Goal: Task Accomplishment & Management: Manage account settings

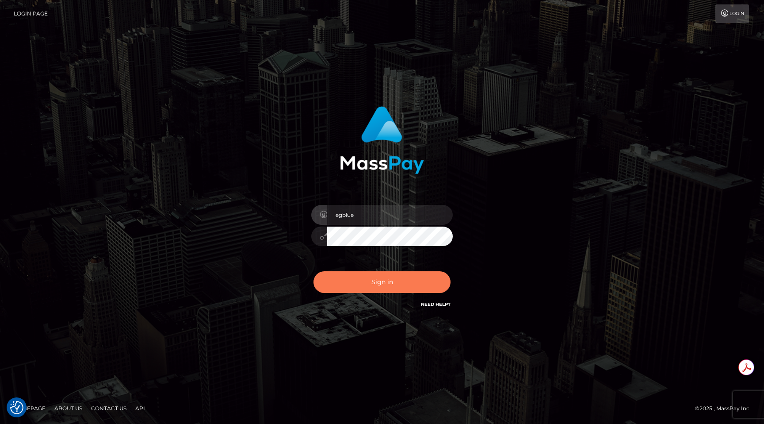
click at [392, 278] on button "Sign in" at bounding box center [382, 282] width 137 height 22
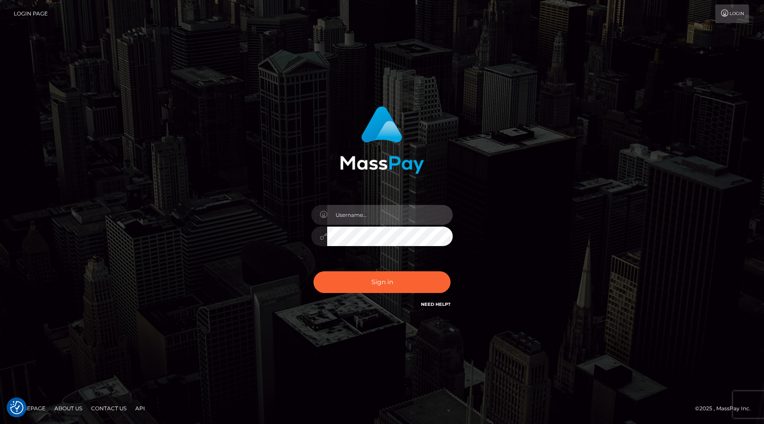
type input "egblue"
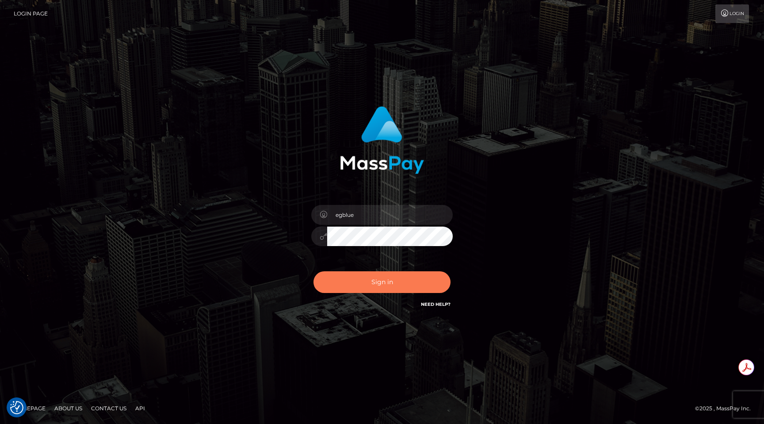
click at [392, 278] on button "Sign in" at bounding box center [382, 282] width 137 height 22
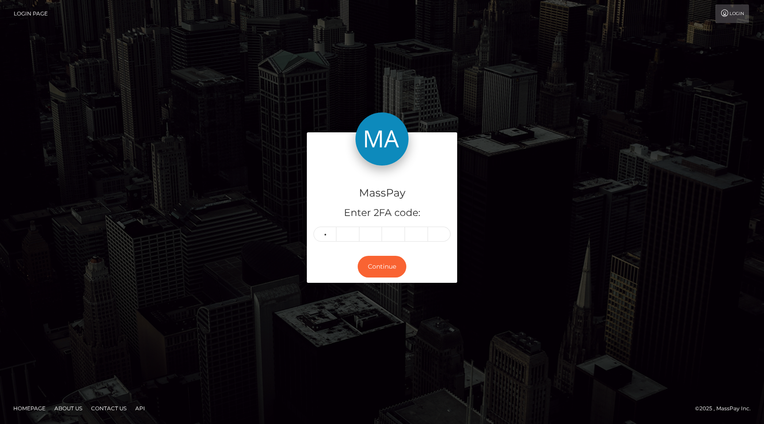
type input "5"
type input "4"
type input "0"
type input "7"
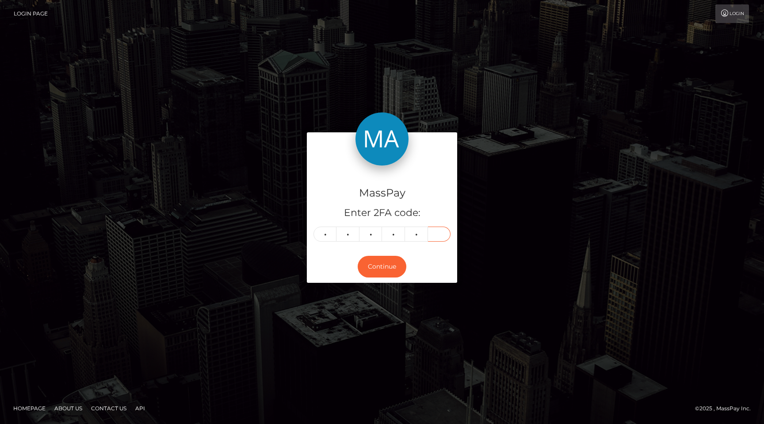
type input "2"
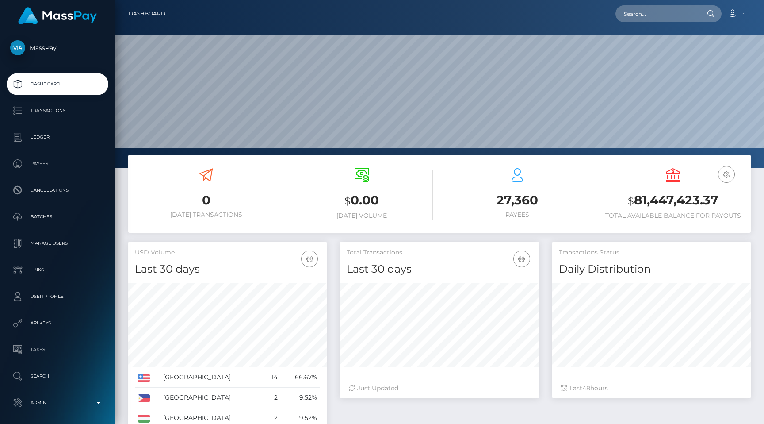
scroll to position [157, 199]
click at [38, 397] on p "Admin" at bounding box center [57, 402] width 95 height 13
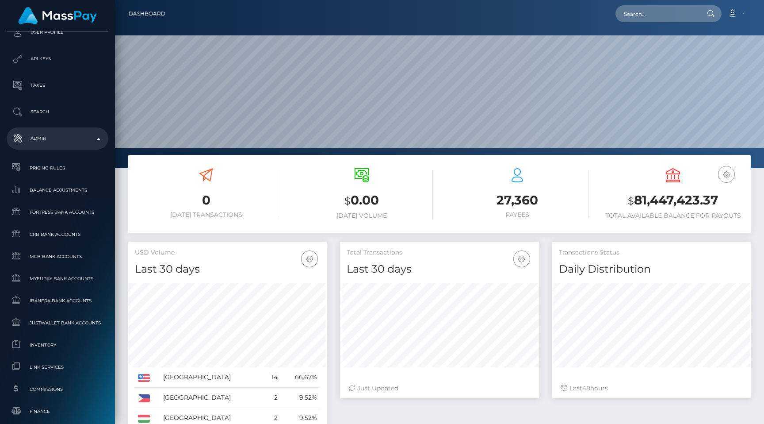
scroll to position [506, 0]
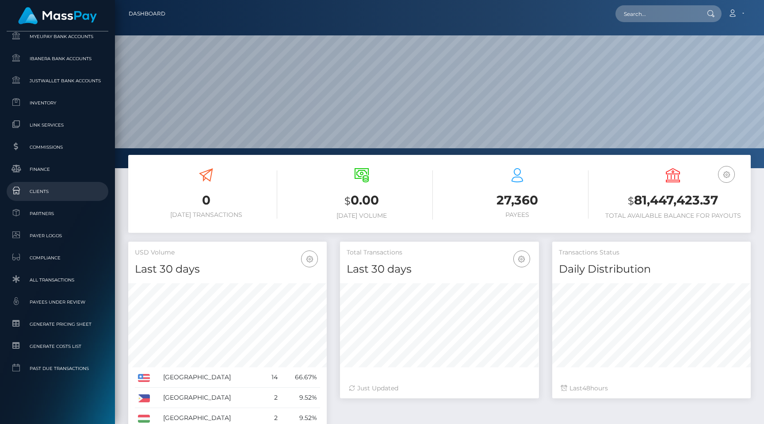
click at [50, 194] on span "Clients" at bounding box center [57, 191] width 95 height 10
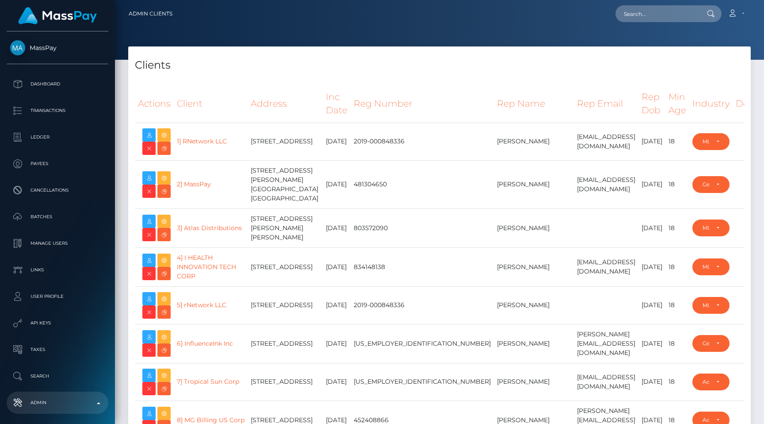
select select "223"
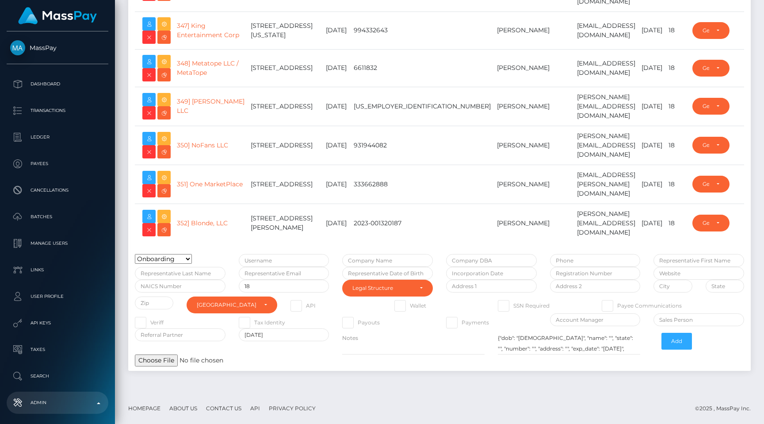
type input "egblue"
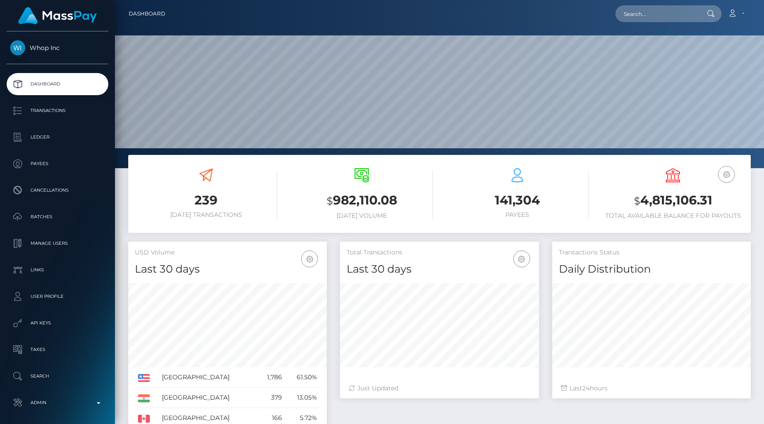
scroll to position [36, 0]
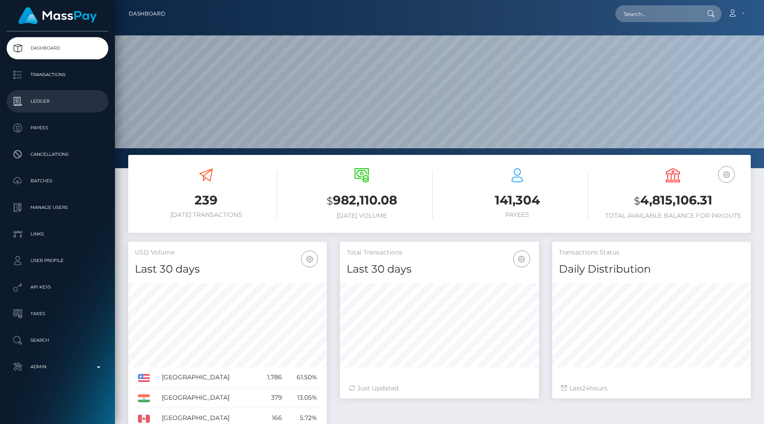
click at [56, 110] on link "Ledger" at bounding box center [58, 101] width 102 height 22
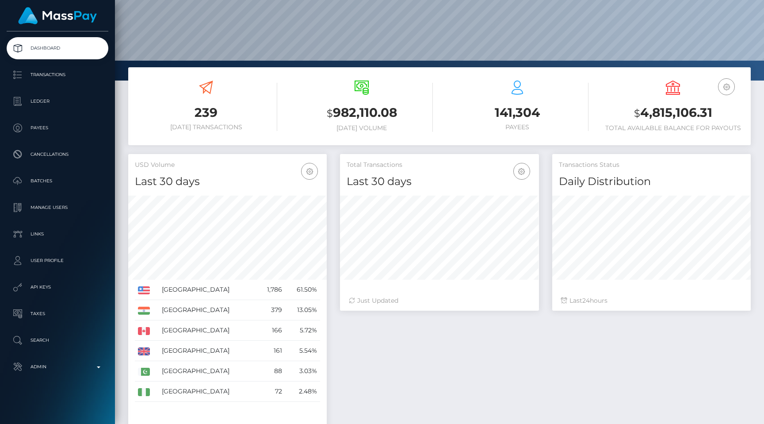
scroll to position [153, 0]
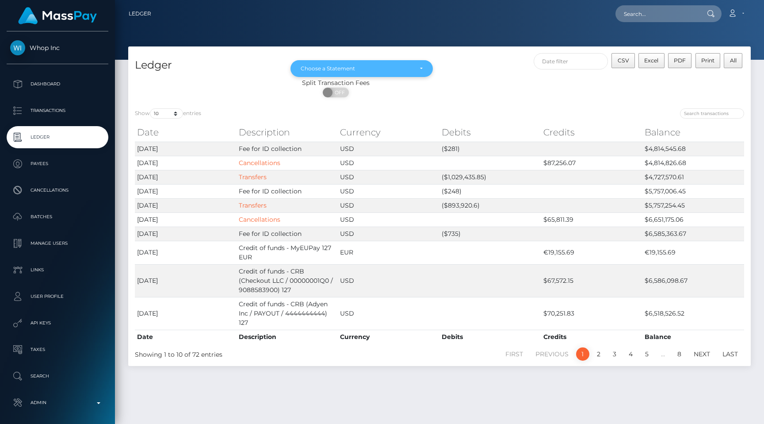
click at [344, 66] on div "Choose a Statement" at bounding box center [357, 68] width 112 height 7
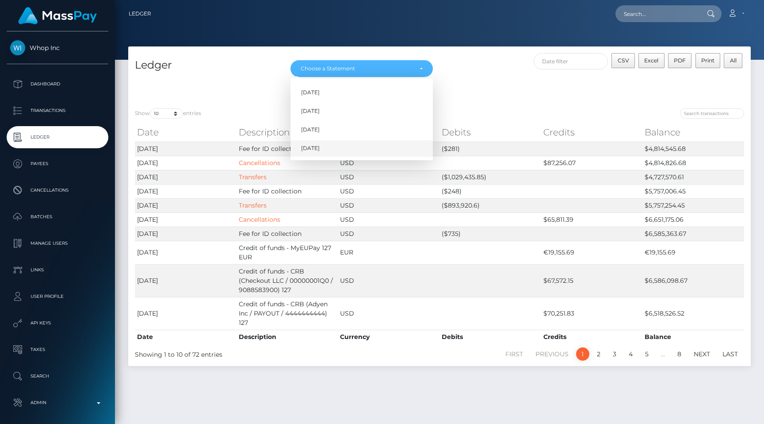
click at [338, 143] on link "Aug 2025" at bounding box center [362, 148] width 142 height 16
select select "Aug 2025"
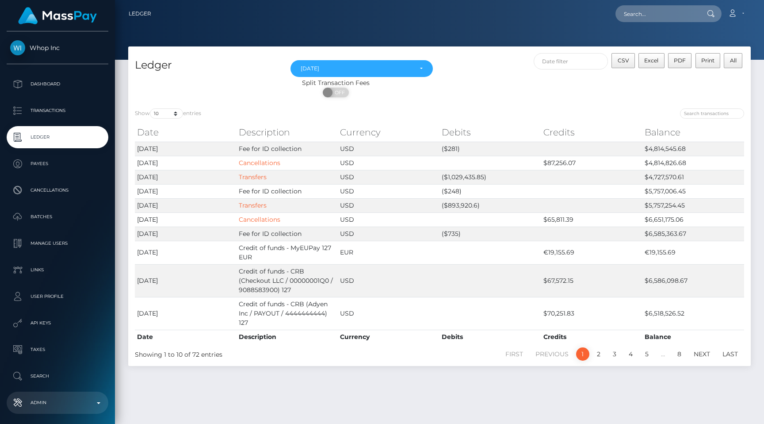
click at [73, 393] on link "Admin" at bounding box center [58, 402] width 102 height 22
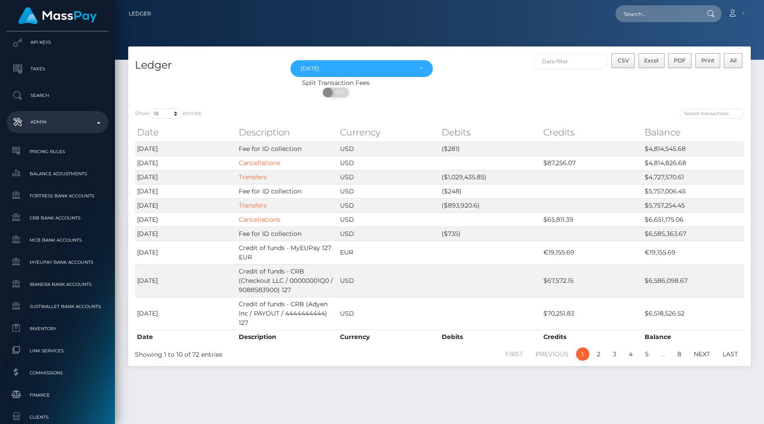
scroll to position [530, 0]
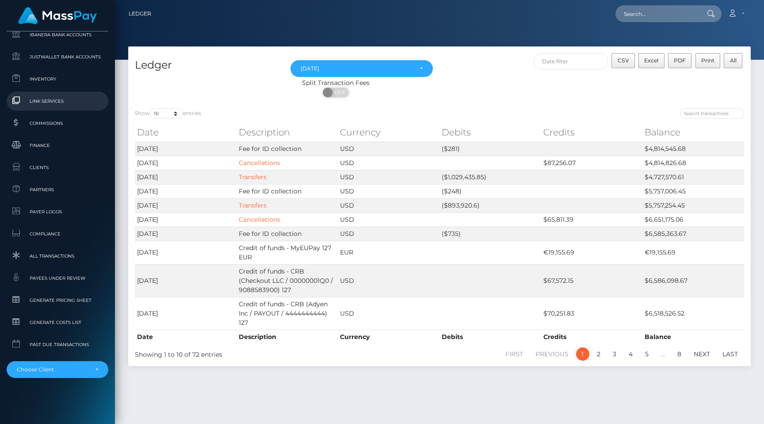
click at [75, 103] on span "Link Services" at bounding box center [57, 101] width 95 height 10
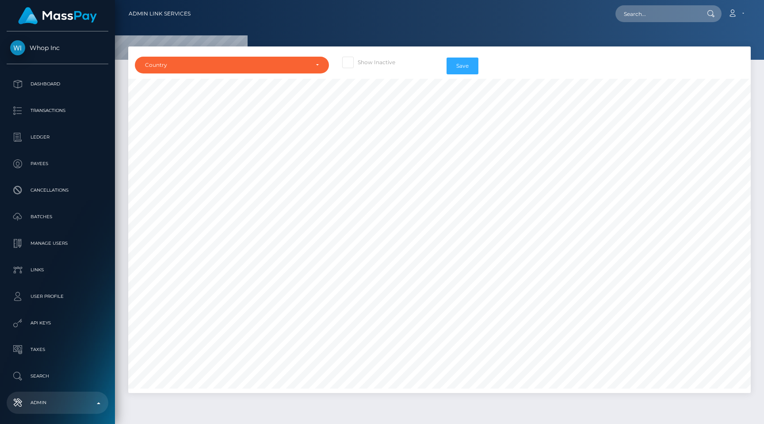
click at [349, 71] on div "Show Inactive" at bounding box center [388, 66] width 104 height 26
click at [358, 65] on span at bounding box center [358, 62] width 0 height 7
click at [358, 62] on input "Show Inactive" at bounding box center [361, 60] width 6 height 6
checkbox input "true"
click at [303, 64] on div "Country" at bounding box center [227, 64] width 164 height 7
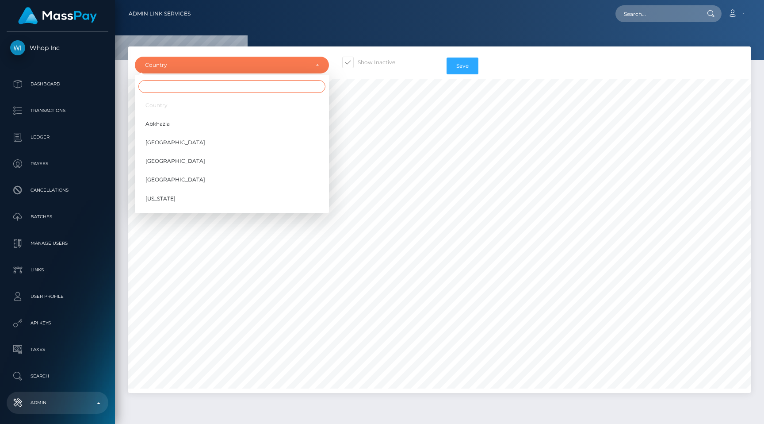
click at [290, 84] on input "Search" at bounding box center [231, 86] width 187 height 13
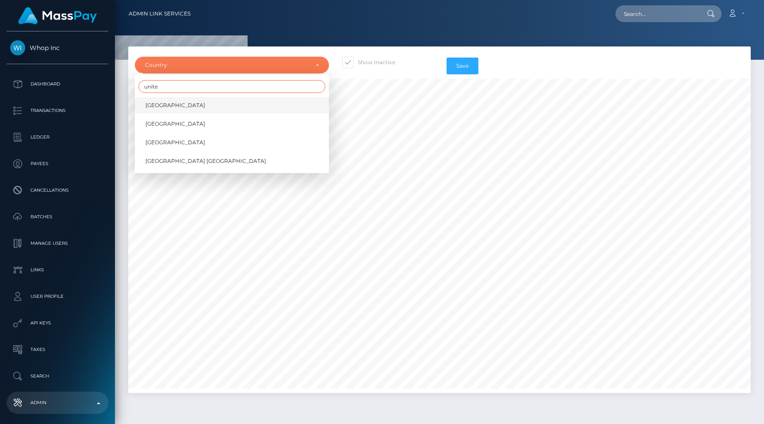
type input "unite"
click at [231, 101] on link "United Arab Emirates" at bounding box center [232, 105] width 194 height 16
select select "AE"
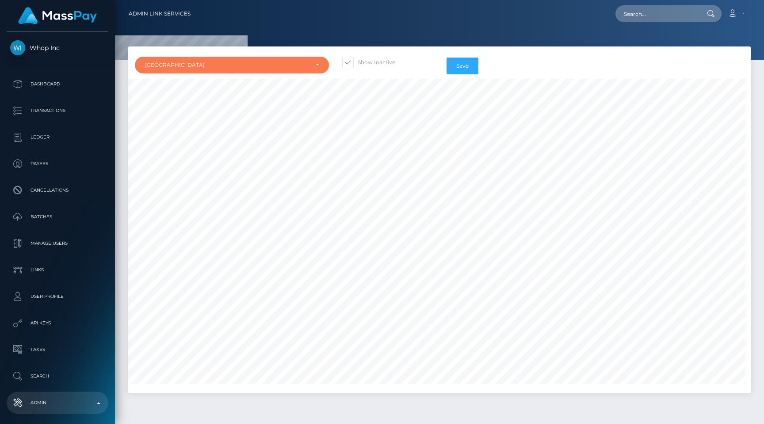
scroll to position [0, 515]
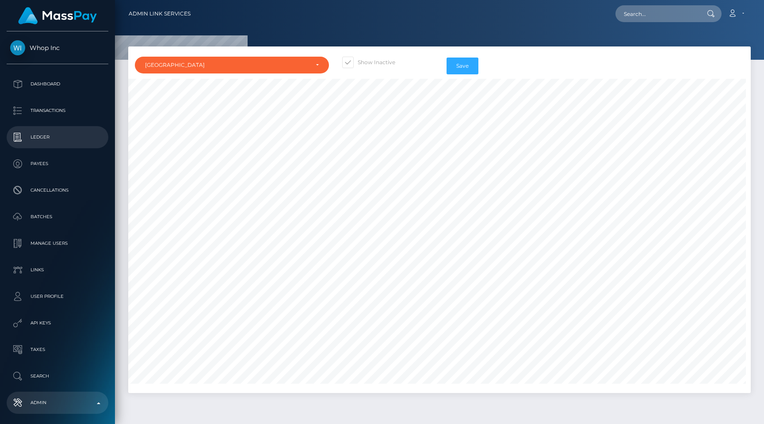
click at [16, 142] on p "Ledger" at bounding box center [57, 136] width 95 height 13
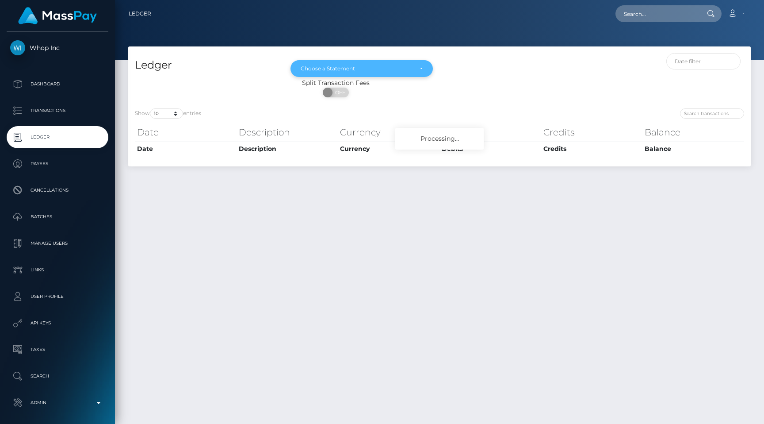
click at [312, 73] on div "Choose a Statement" at bounding box center [362, 68] width 142 height 17
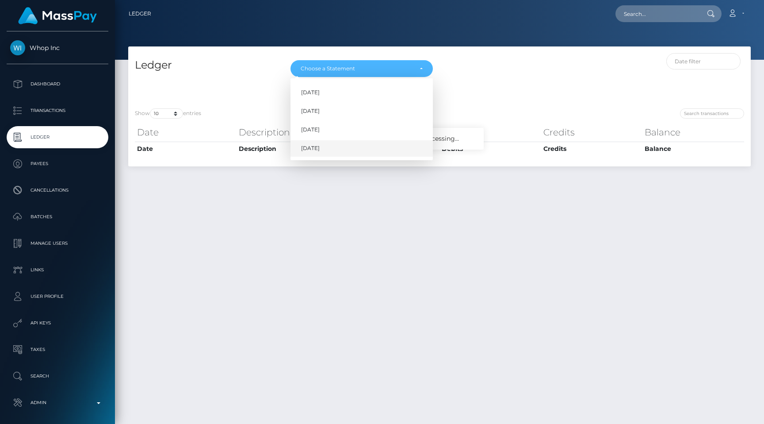
click at [314, 148] on span "[DATE]" at bounding box center [310, 148] width 19 height 8
select select "Aug 2025"
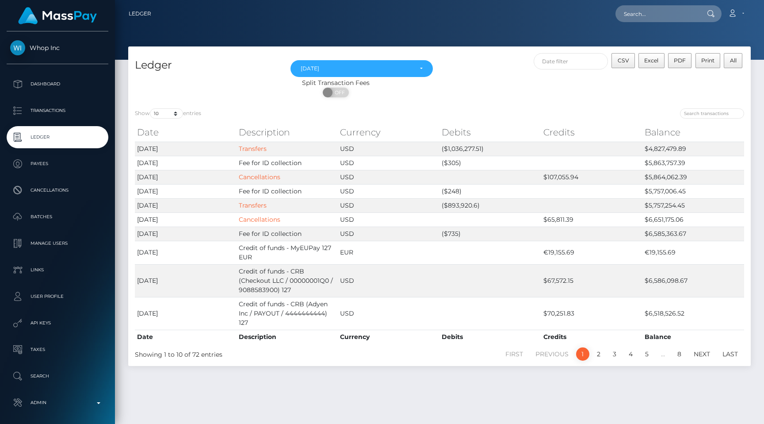
click at [89, 137] on p "Ledger" at bounding box center [57, 136] width 95 height 13
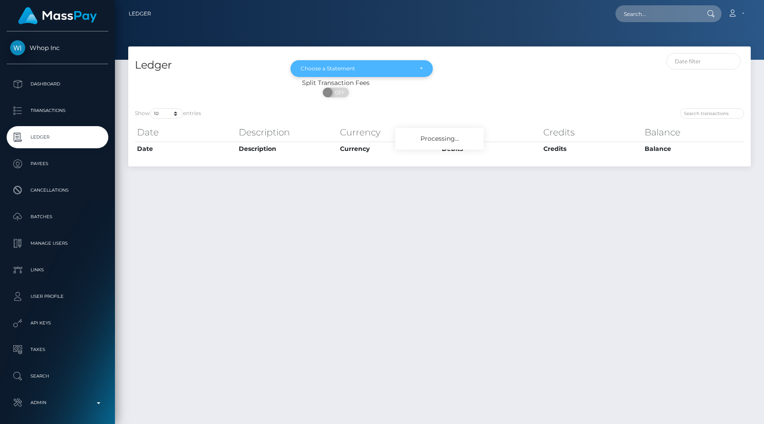
click at [328, 61] on div "Choose a Statement" at bounding box center [362, 68] width 142 height 17
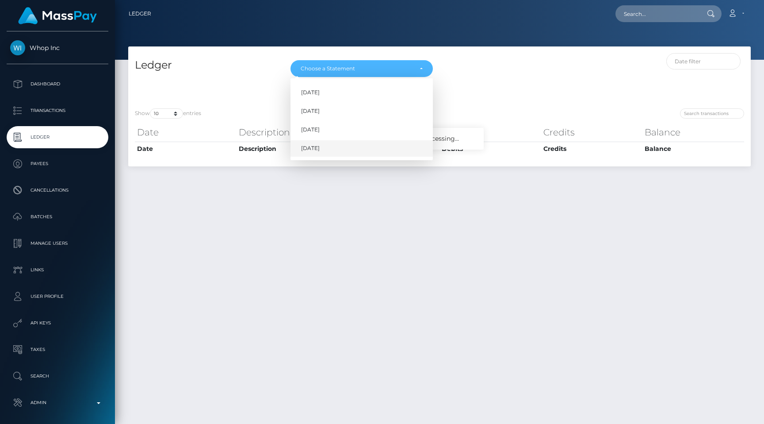
click at [317, 146] on span "[DATE]" at bounding box center [310, 148] width 19 height 8
select select "[DATE]"
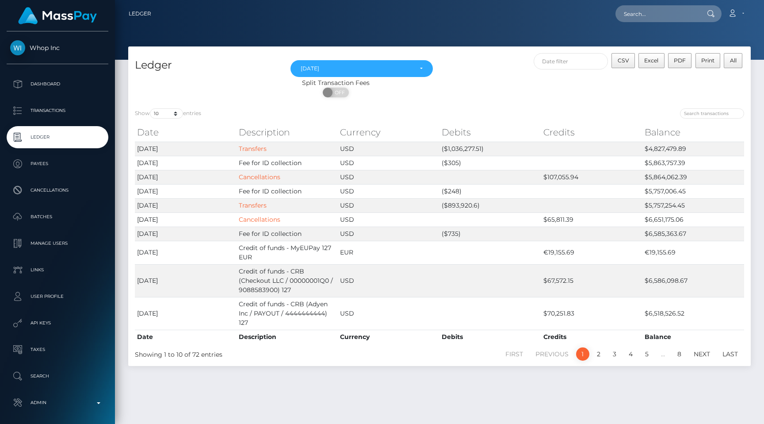
click at [42, 136] on p "Ledger" at bounding box center [57, 136] width 95 height 13
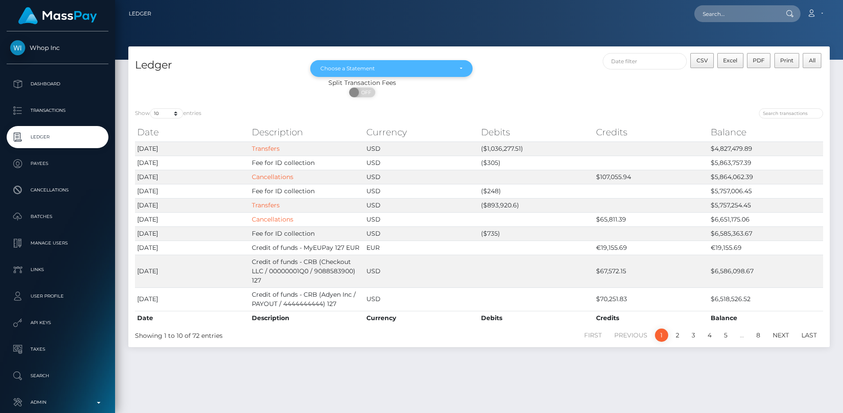
click at [418, 70] on div "Choose a Statement" at bounding box center [385, 68] width 131 height 7
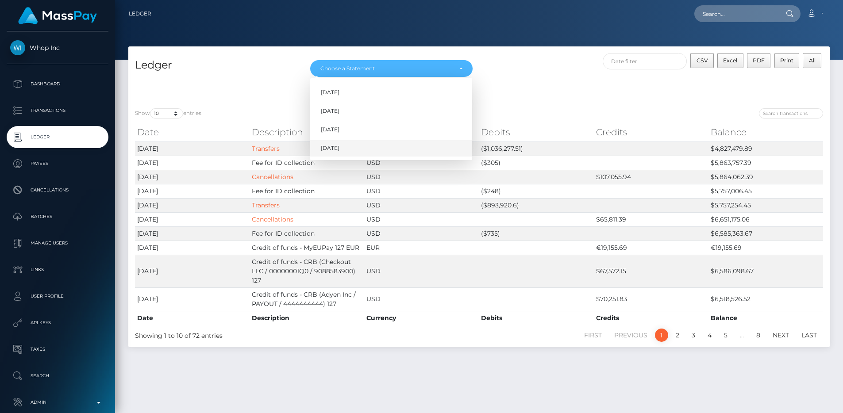
click at [395, 142] on link "[DATE]" at bounding box center [391, 148] width 162 height 16
select select "[DATE]"
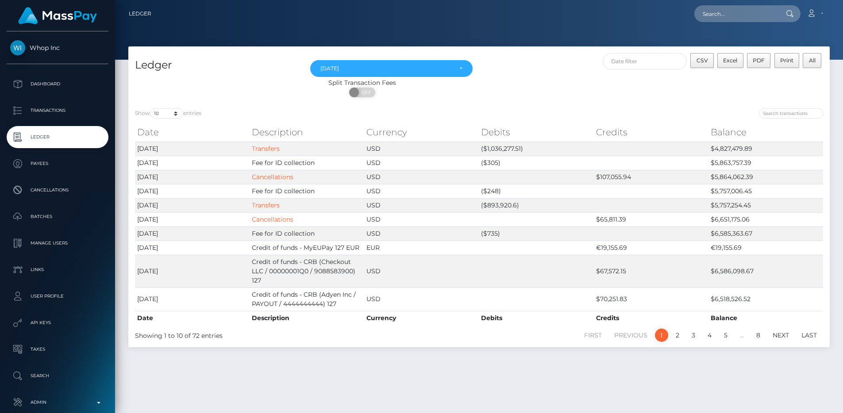
click at [56, 129] on link "Ledger" at bounding box center [58, 137] width 102 height 22
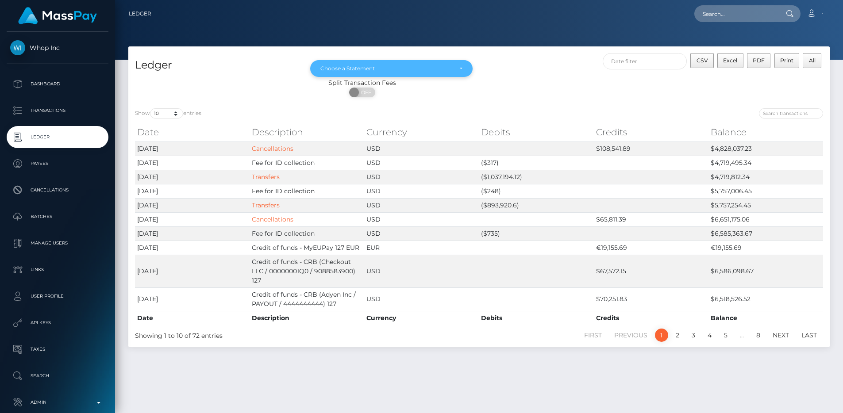
click at [379, 64] on div "Choose a Statement" at bounding box center [391, 68] width 162 height 17
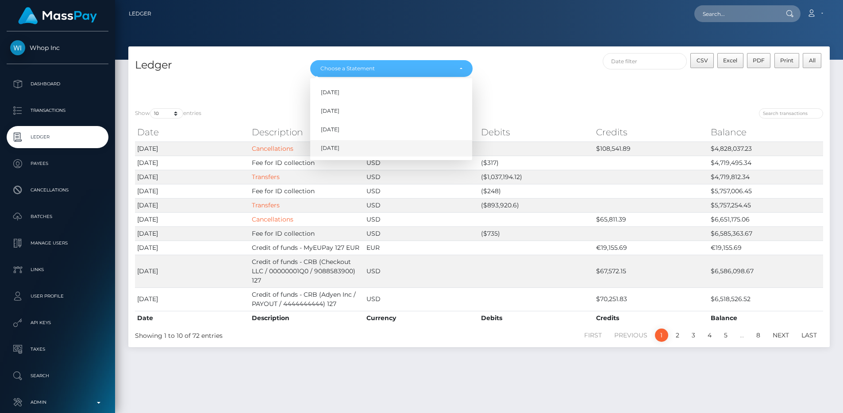
click at [339, 145] on span "[DATE]" at bounding box center [330, 148] width 19 height 8
select select "[DATE]"
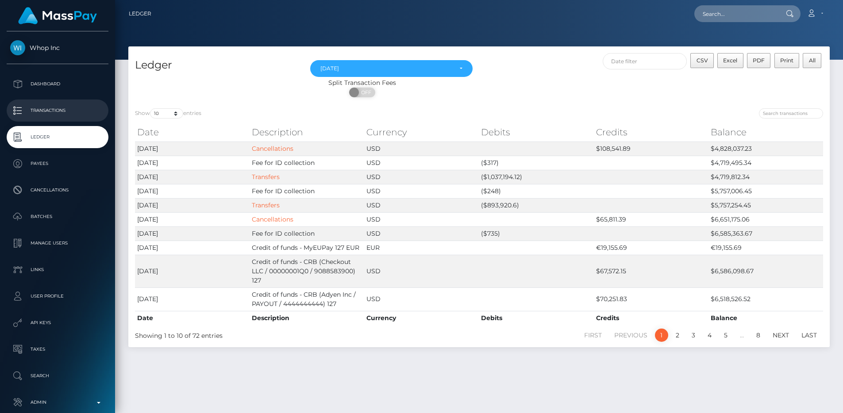
click at [44, 118] on link "Transactions" at bounding box center [58, 111] width 102 height 22
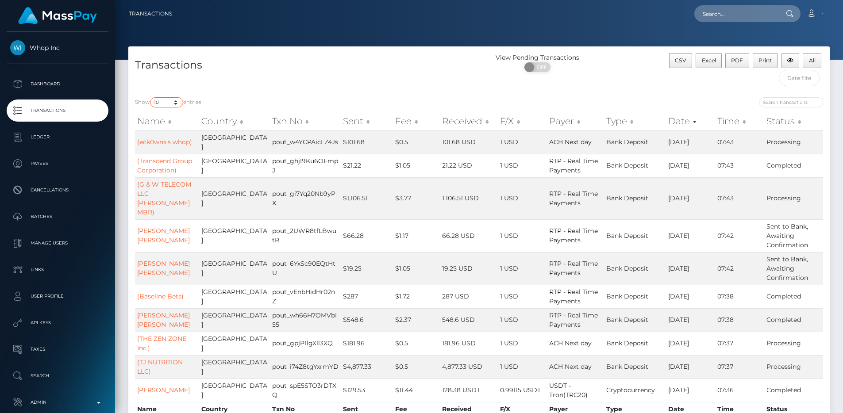
click at [180, 106] on select "10 25 50 100 250 500 1,000 3,500 All" at bounding box center [166, 102] width 33 height 10
select select "500"
